Goal: Navigation & Orientation: Find specific page/section

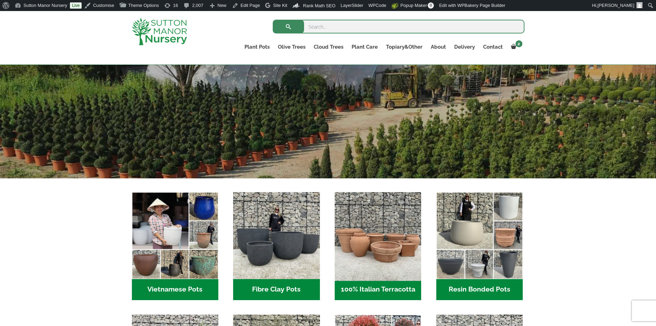
scroll to position [207, 0]
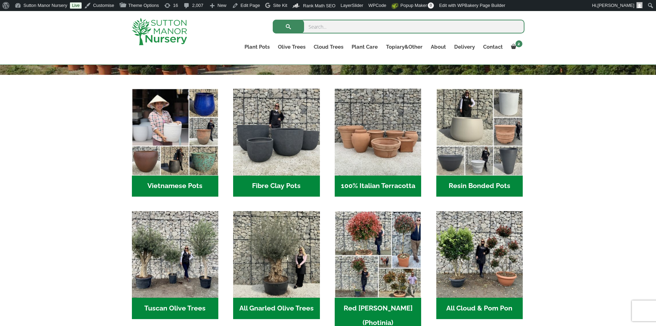
click at [183, 188] on h2 "Vietnamese Pots (55)" at bounding box center [175, 185] width 86 height 21
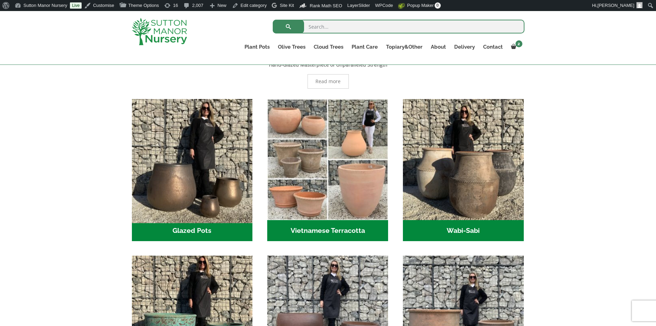
scroll to position [310, 0]
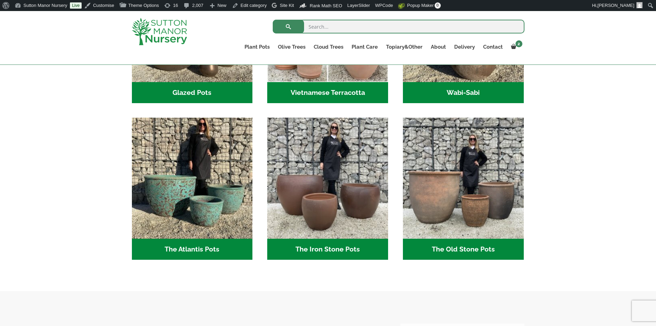
click at [350, 250] on h2 "The Iron Stone Pots (6)" at bounding box center [327, 248] width 121 height 21
